Goal: Task Accomplishment & Management: Manage account settings

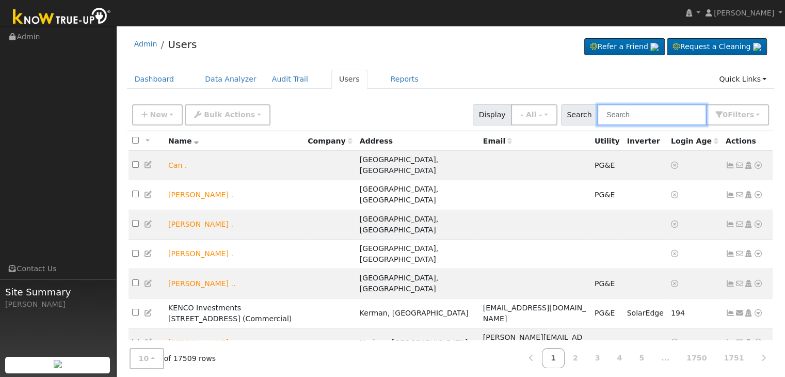
click at [639, 111] on input "text" at bounding box center [651, 114] width 109 height 21
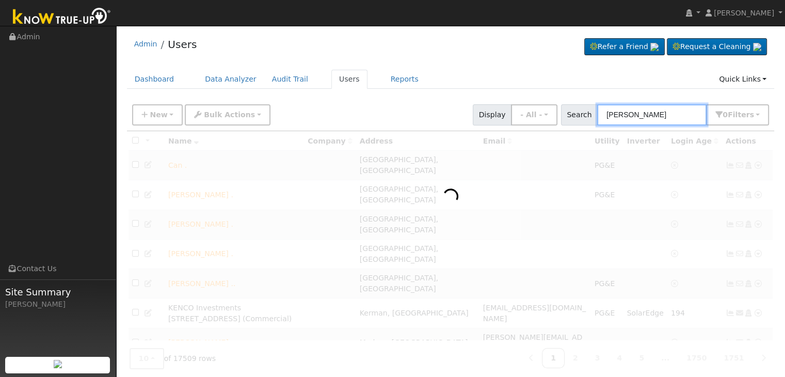
type input "[PERSON_NAME]"
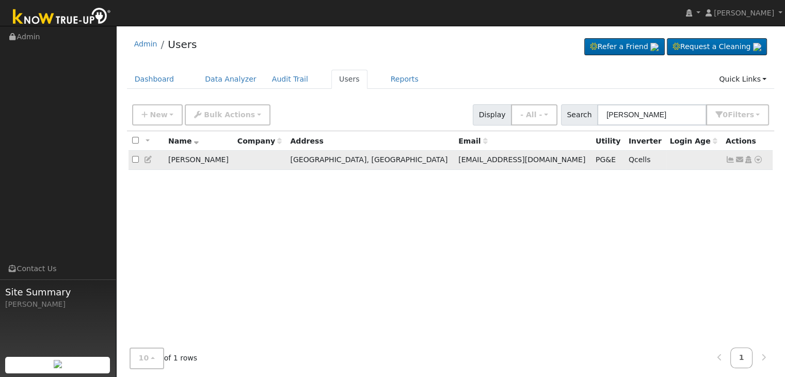
click at [731, 163] on icon at bounding box center [730, 159] width 9 height 7
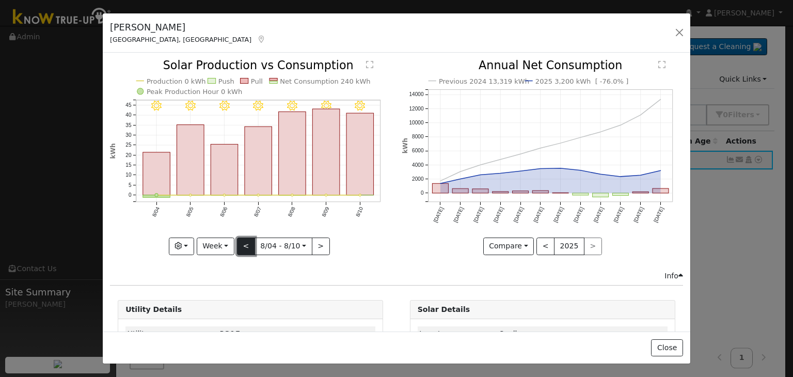
click at [242, 248] on button "<" at bounding box center [246, 247] width 18 height 18
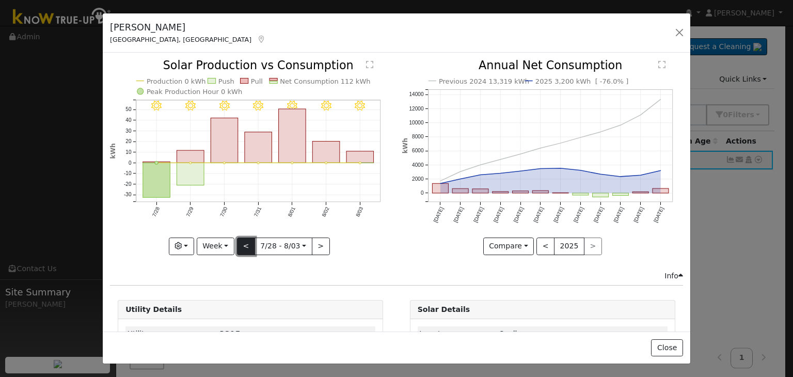
click at [242, 248] on button "<" at bounding box center [246, 247] width 18 height 18
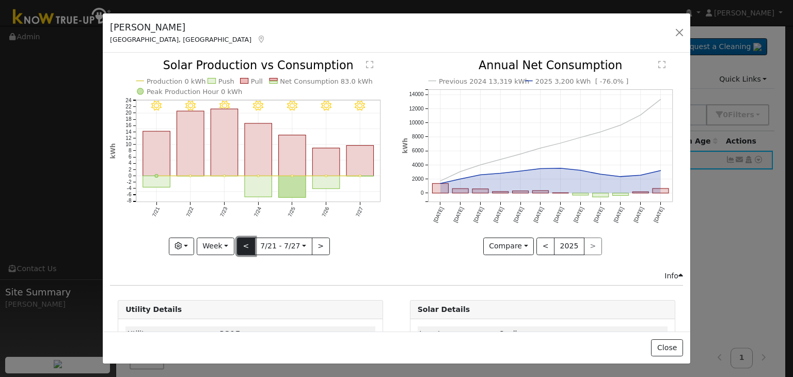
click at [242, 248] on button "<" at bounding box center [246, 247] width 18 height 18
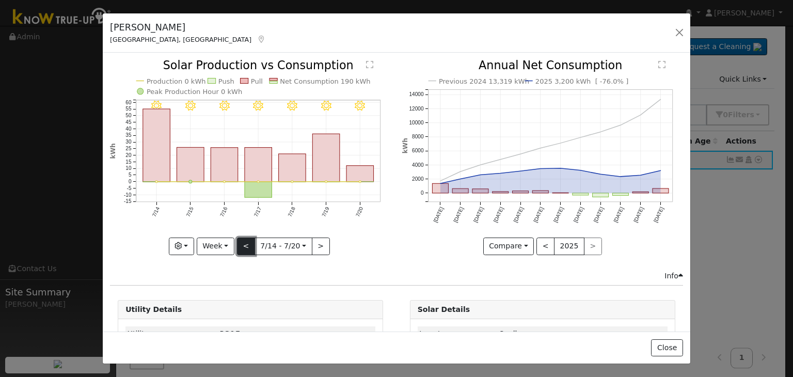
click at [242, 248] on button "<" at bounding box center [246, 247] width 18 height 18
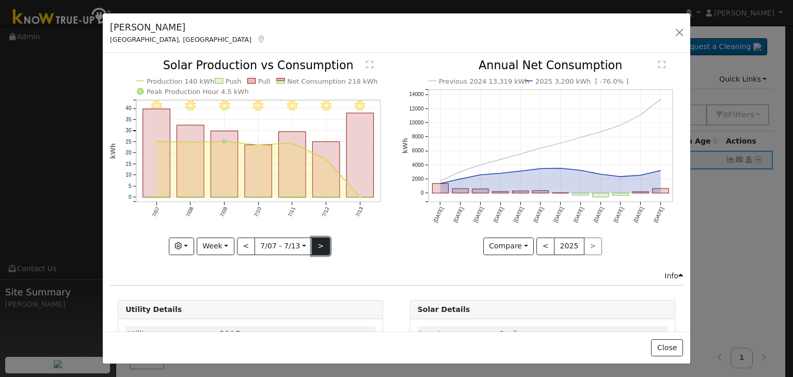
click at [317, 246] on button ">" at bounding box center [321, 247] width 18 height 18
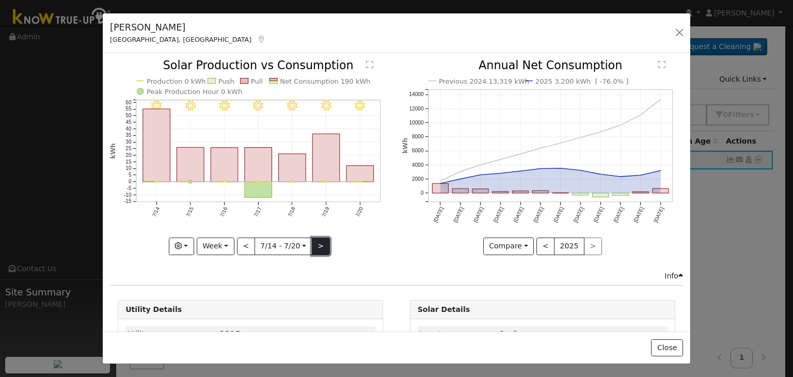
click at [322, 241] on button ">" at bounding box center [321, 247] width 18 height 18
type input "[DATE]"
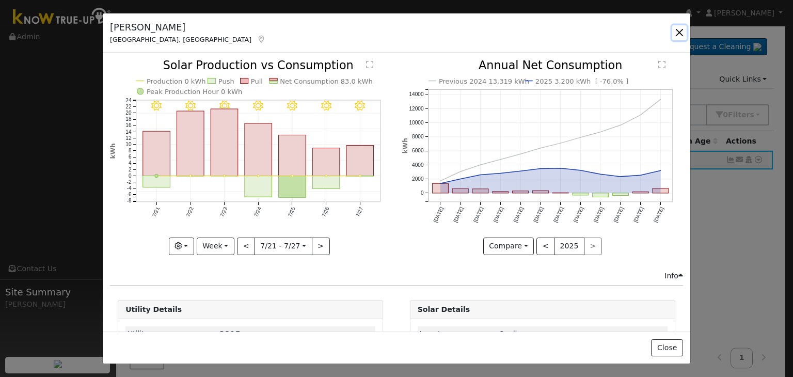
click at [675, 28] on button "button" at bounding box center [679, 32] width 14 height 14
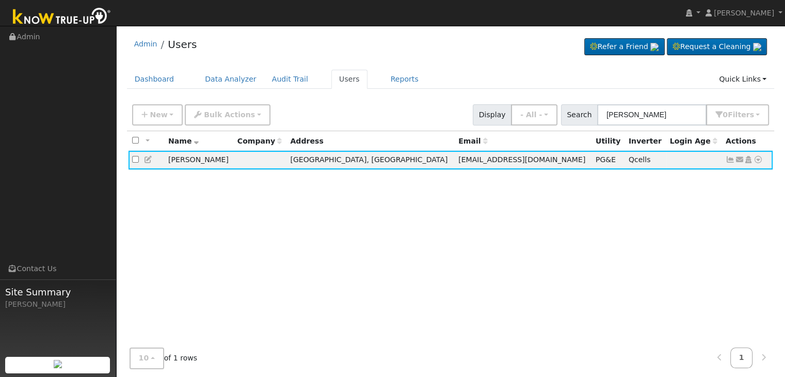
click at [657, 103] on div "New Add User Quick Add Quick Connect Quick Convert Lead Bulk Actions Send Email…" at bounding box center [450, 113] width 641 height 25
click at [650, 116] on input "[PERSON_NAME]" at bounding box center [651, 114] width 109 height 21
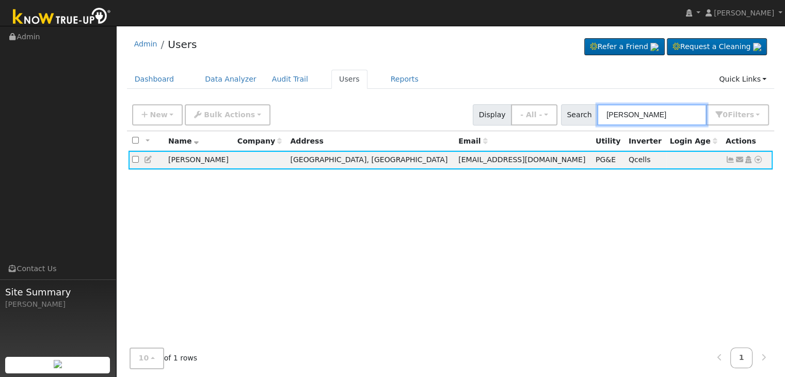
click at [650, 116] on input "[PERSON_NAME]" at bounding box center [651, 114] width 109 height 21
paste input "[PERSON_NAME]"
type input "[PERSON_NAME]"
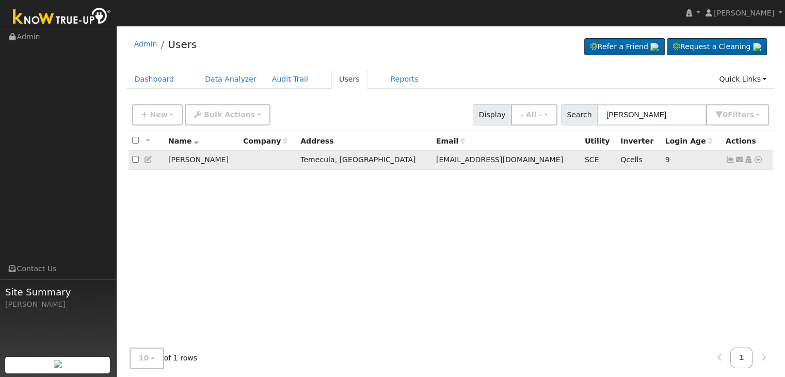
click at [731, 160] on icon at bounding box center [730, 159] width 9 height 7
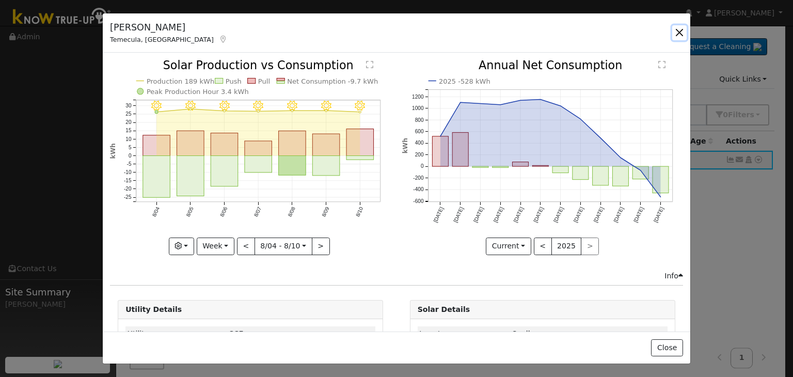
click at [679, 32] on button "button" at bounding box center [679, 32] width 14 height 14
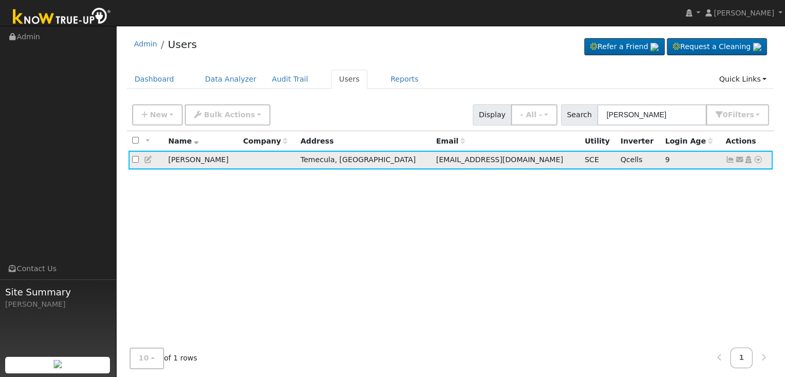
click at [731, 163] on icon at bounding box center [730, 159] width 9 height 7
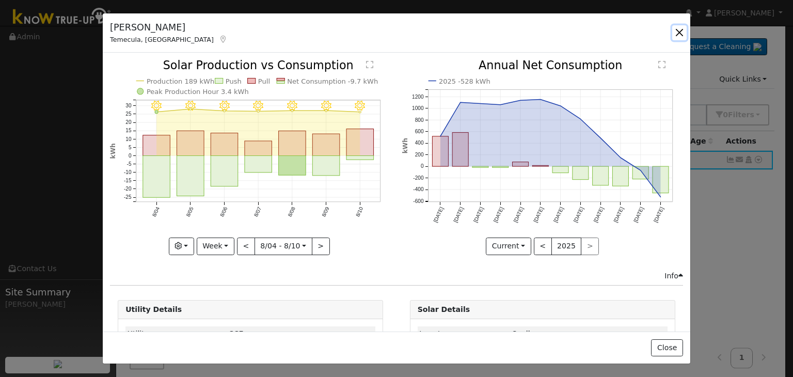
click at [679, 35] on button "button" at bounding box center [679, 32] width 14 height 14
